Goal: Use online tool/utility: Use online tool/utility

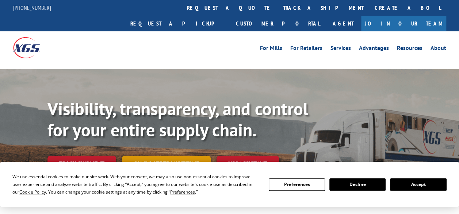
click at [173, 156] on link "Calculate transit time" at bounding box center [166, 164] width 89 height 16
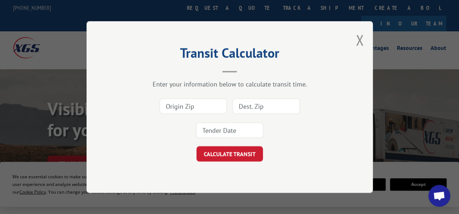
click at [180, 106] on input at bounding box center [193, 106] width 67 height 15
type input "30721"
type input "44125"
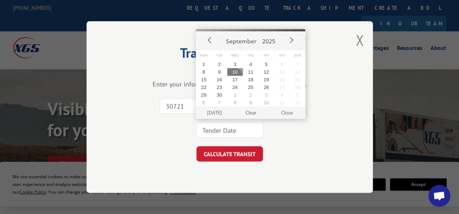
click at [234, 73] on button "10" at bounding box center [235, 72] width 16 height 8
type input "[DATE]"
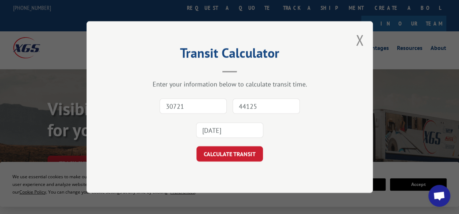
drag, startPoint x: 257, startPoint y: 107, endPoint x: 227, endPoint y: 104, distance: 29.3
click at [227, 104] on div "30721 44125 [DATE]" at bounding box center [229, 118] width 213 height 48
type input "75006"
click at [196, 146] on button "CALCULATE TRANSIT" at bounding box center [229, 153] width 66 height 15
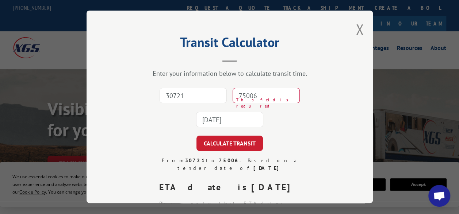
click at [178, 91] on input "30721" at bounding box center [193, 95] width 67 height 15
type input "30721"
click at [241, 95] on input "75006" at bounding box center [266, 95] width 67 height 15
type input "75006"
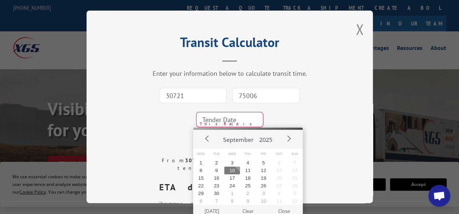
click at [226, 119] on input at bounding box center [229, 119] width 67 height 15
click at [230, 169] on button "10" at bounding box center [232, 171] width 16 height 8
type input "[DATE]"
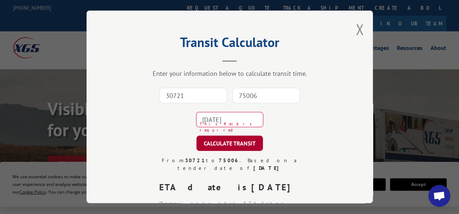
click at [223, 142] on button "CALCULATE TRANSIT" at bounding box center [229, 143] width 66 height 15
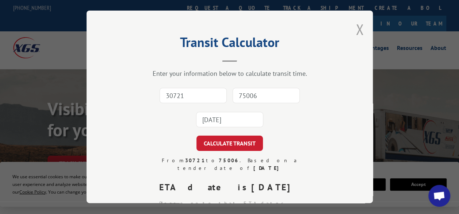
click at [357, 27] on button "Close modal" at bounding box center [360, 29] width 8 height 19
